Goal: Information Seeking & Learning: Learn about a topic

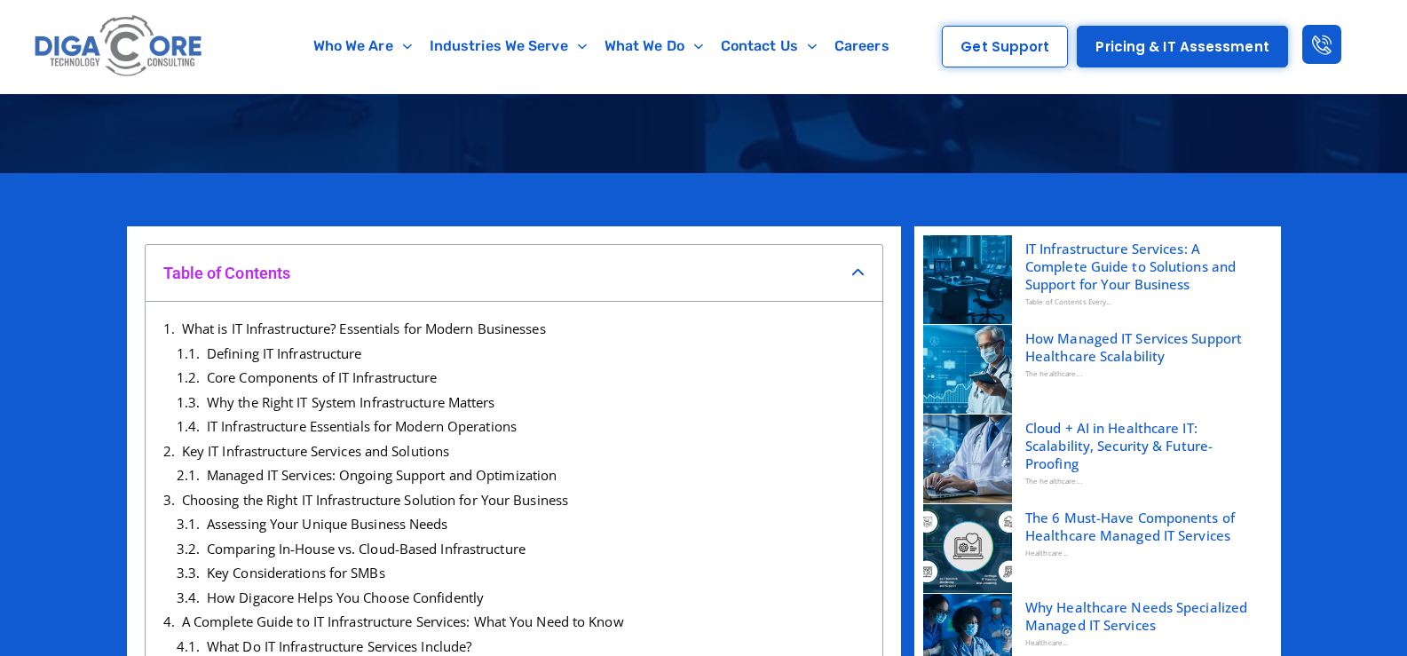
scroll to position [444, 0]
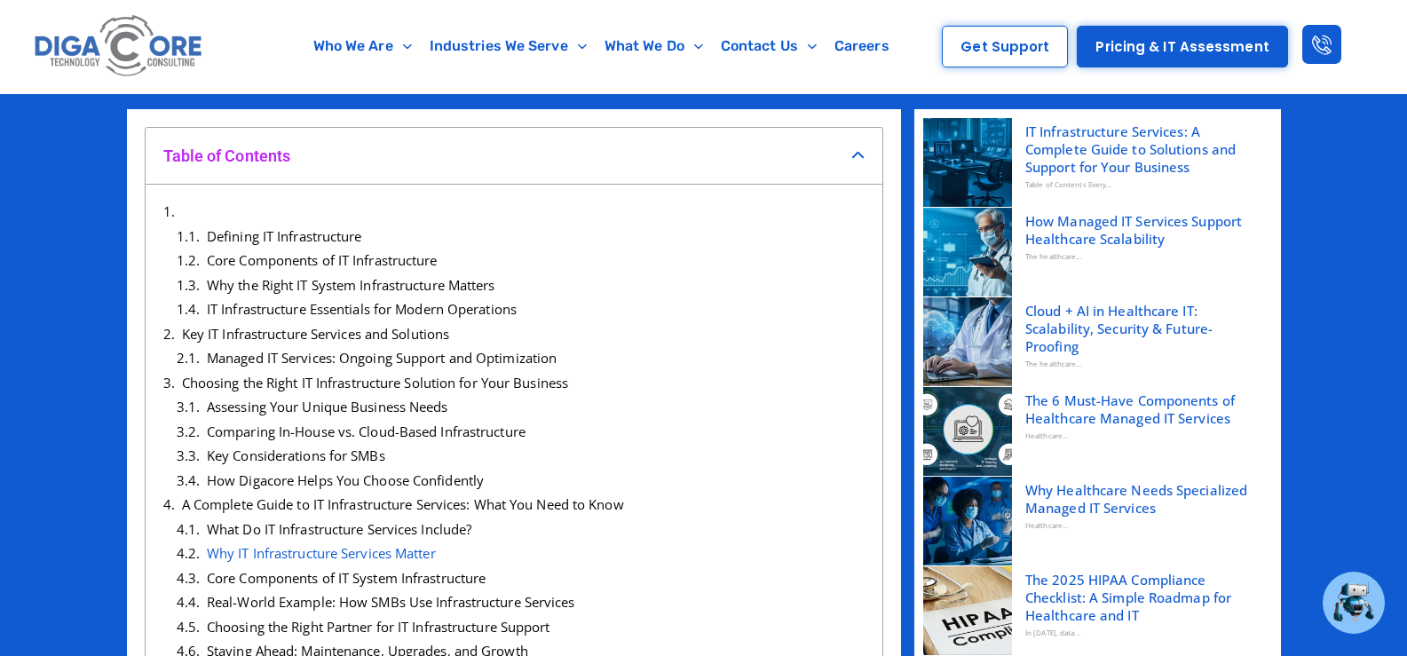
click at [259, 206] on link "What is IT Infrastructure? Essentials for Modern Businesses" at bounding box center [364, 211] width 364 height 18
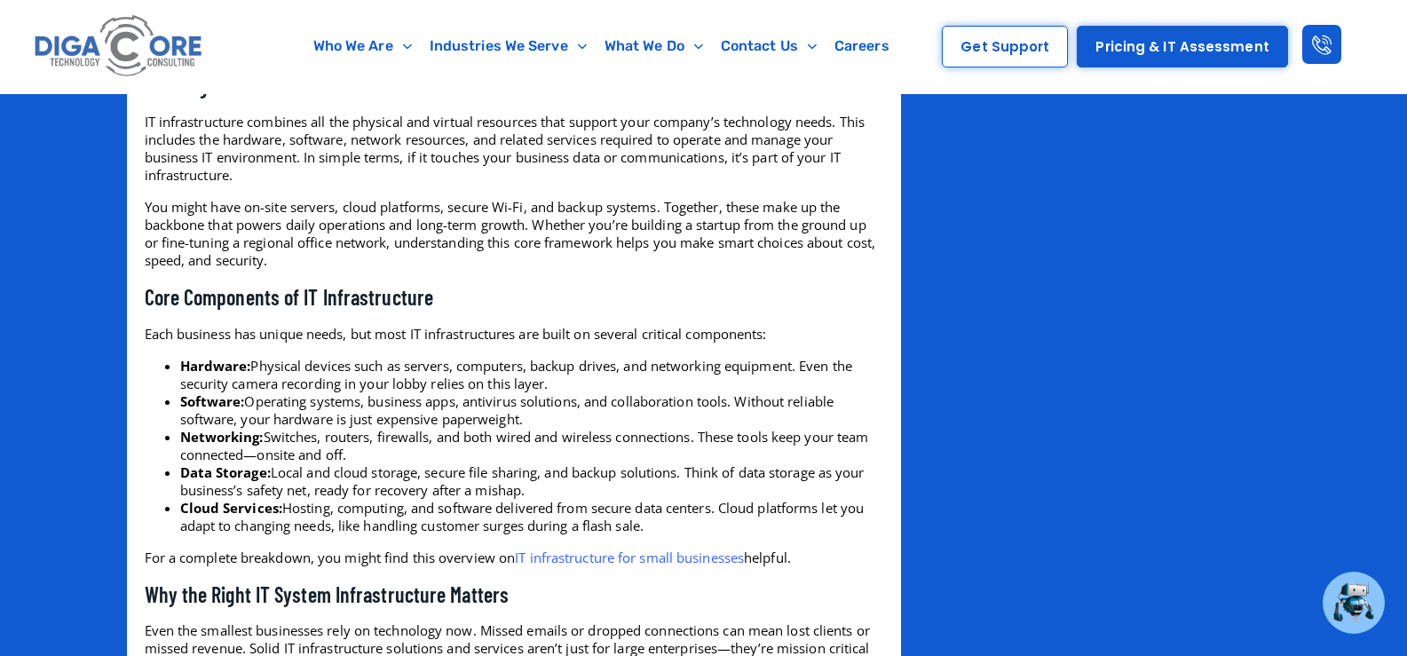
scroll to position [2236, 0]
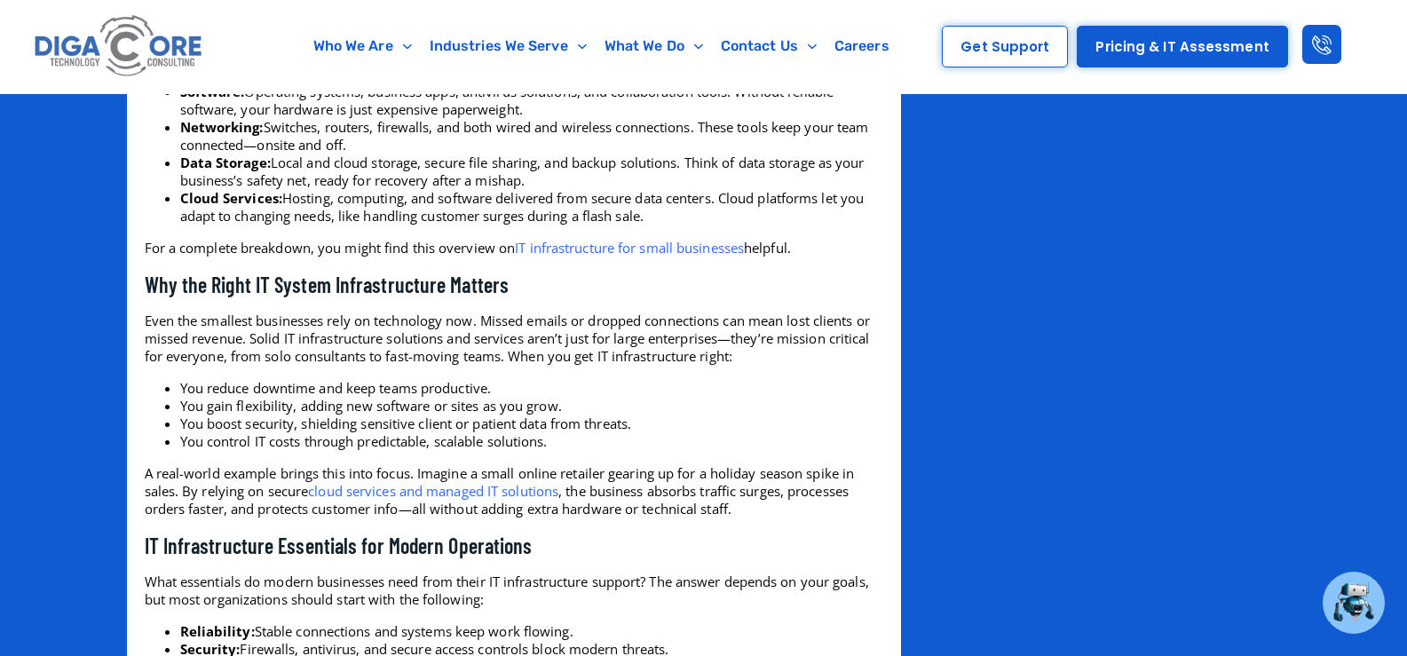
click at [582, 257] on link "IT infrastructure for small businesses" at bounding box center [629, 248] width 229 height 18
